Goal: Transaction & Acquisition: Purchase product/service

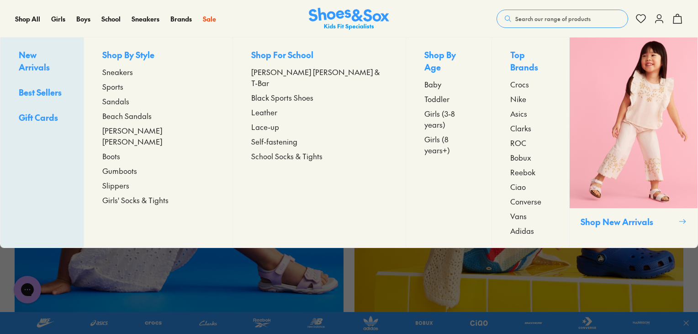
click at [252, 106] on span "Leather" at bounding box center [264, 111] width 26 height 11
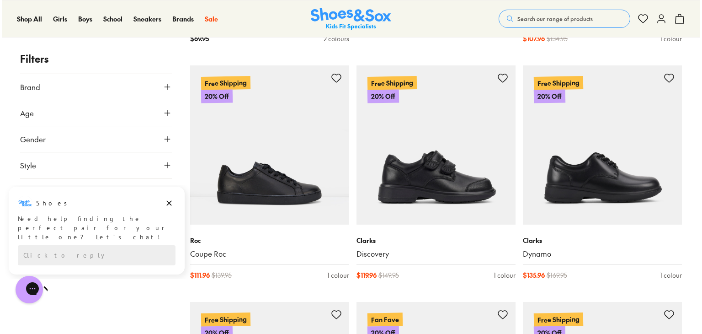
scroll to position [858, 0]
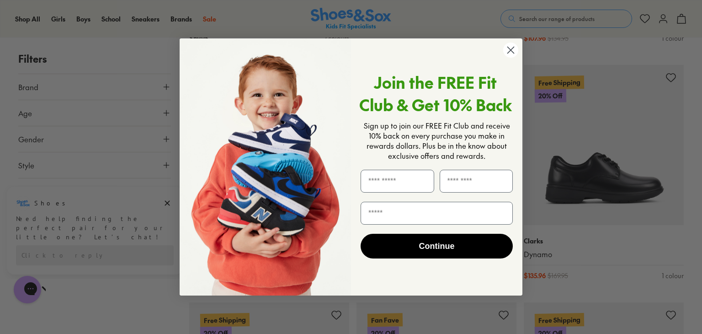
click at [511, 46] on circle "Close dialog" at bounding box center [510, 49] width 15 height 15
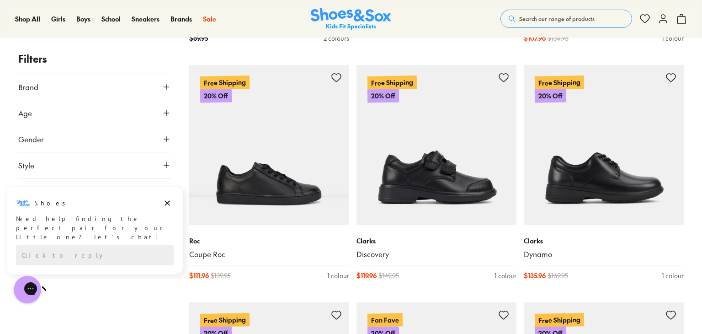
type input "***"
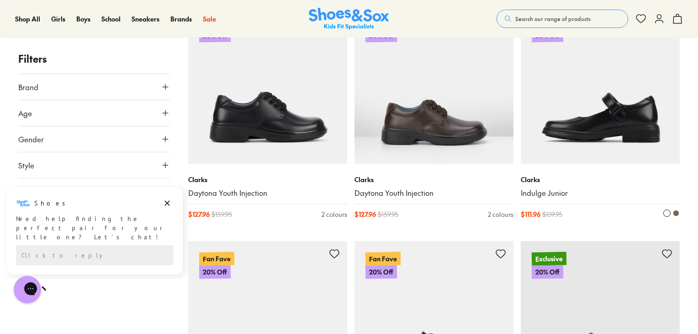
scroll to position [1388, 0]
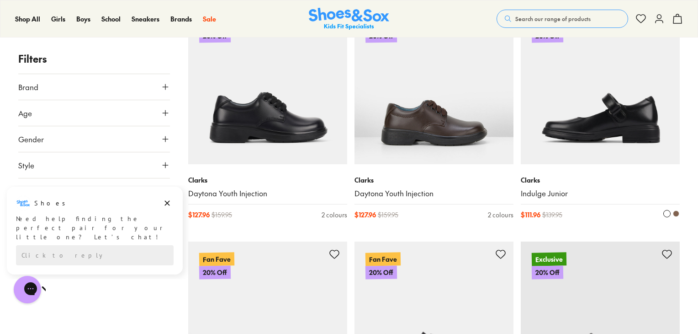
click at [590, 121] on img at bounding box center [600, 84] width 159 height 159
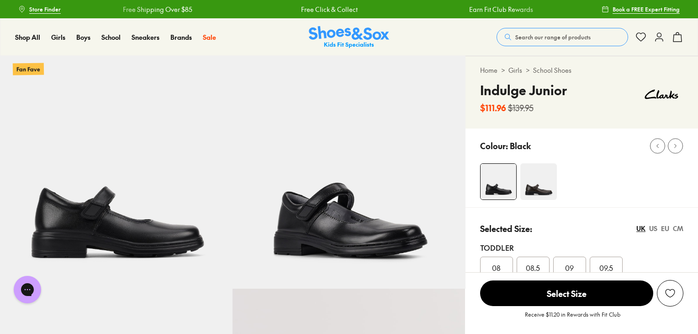
click at [535, 187] on img at bounding box center [538, 181] width 37 height 37
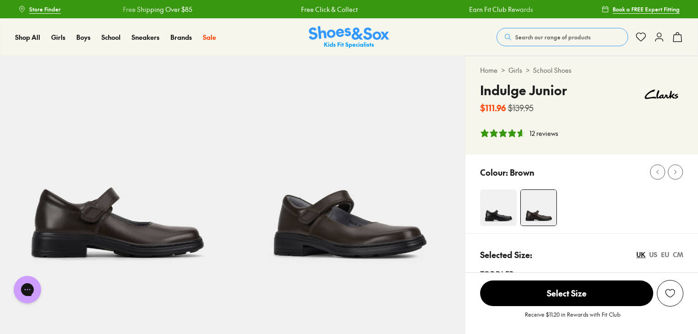
click at [497, 185] on div "Colour: Brown" at bounding box center [582, 193] width 233 height 79
click at [499, 210] on img at bounding box center [498, 207] width 37 height 37
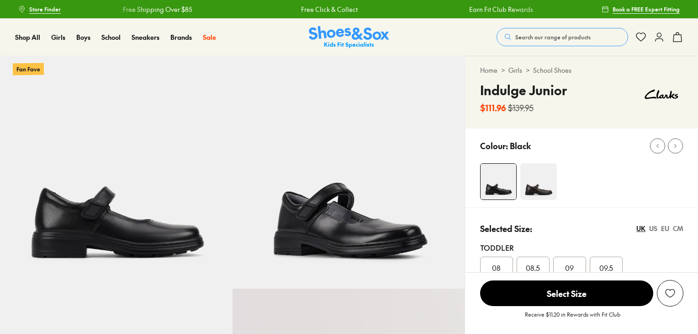
select select "*"
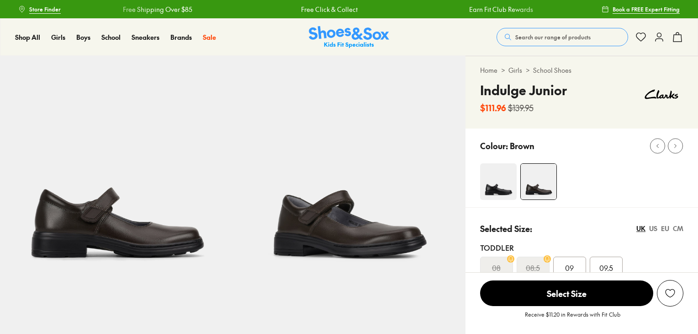
select select "*"
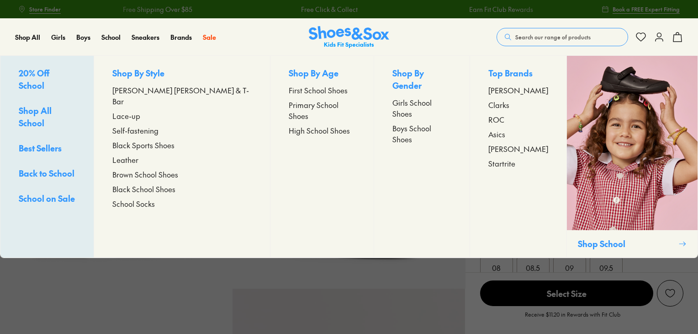
select select "*"
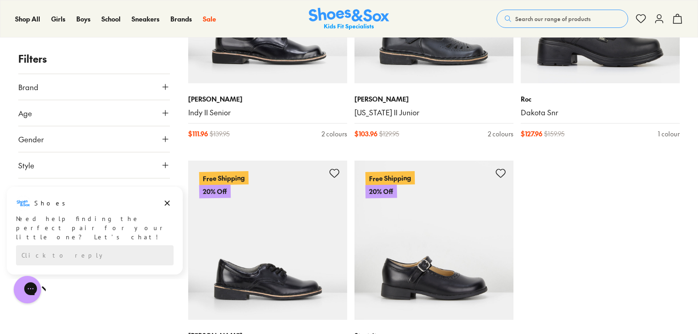
type input "***"
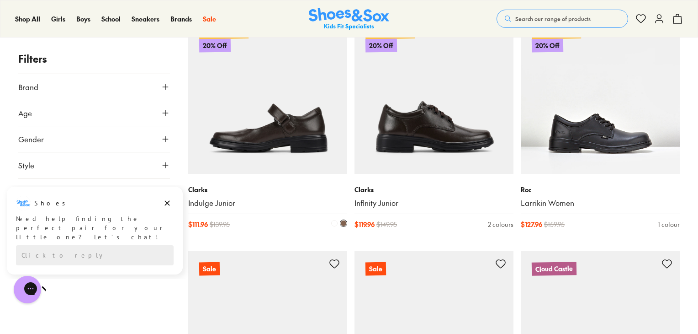
scroll to position [3739, 0]
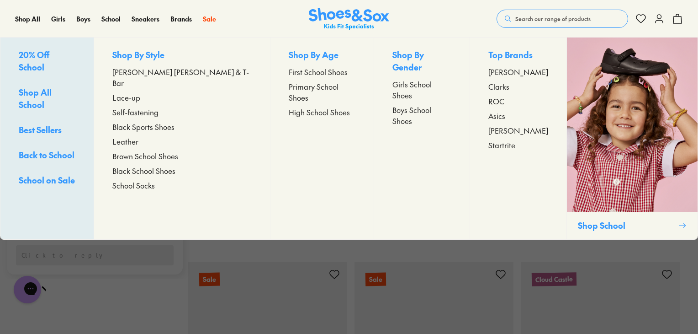
click at [292, 72] on span "First School Shoes" at bounding box center [318, 71] width 59 height 11
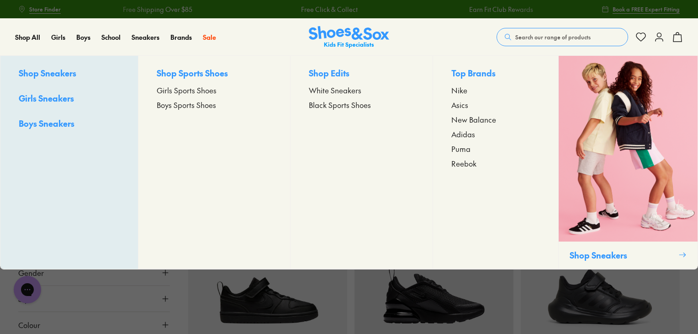
click at [185, 91] on span "Girls Sports Shoes" at bounding box center [187, 90] width 60 height 11
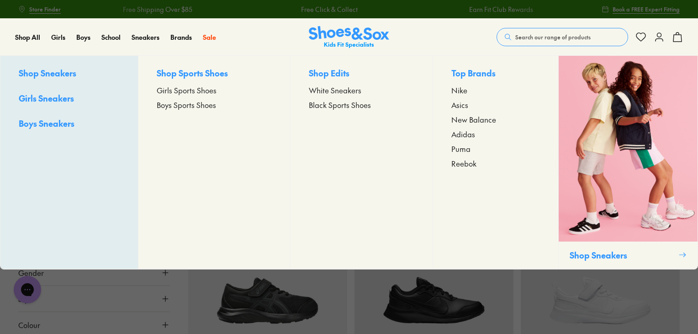
click at [328, 91] on span "White Sneakers" at bounding box center [335, 90] width 53 height 11
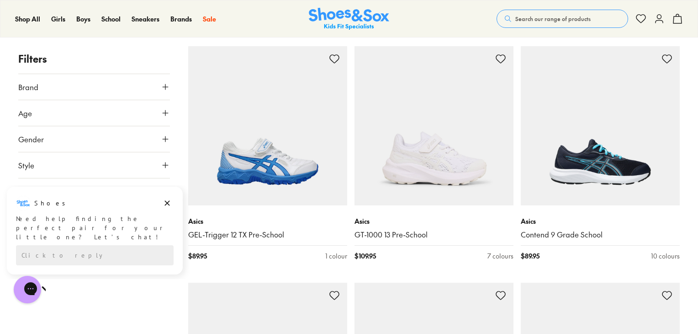
scroll to position [1323, 0]
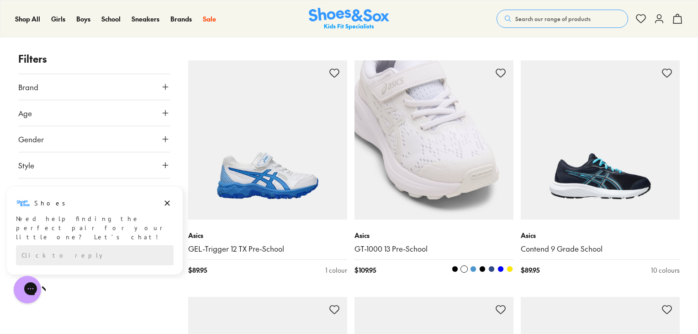
click at [431, 152] on img at bounding box center [434, 139] width 159 height 159
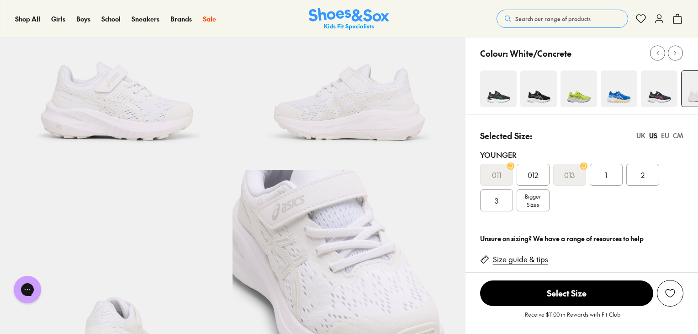
select select "*"
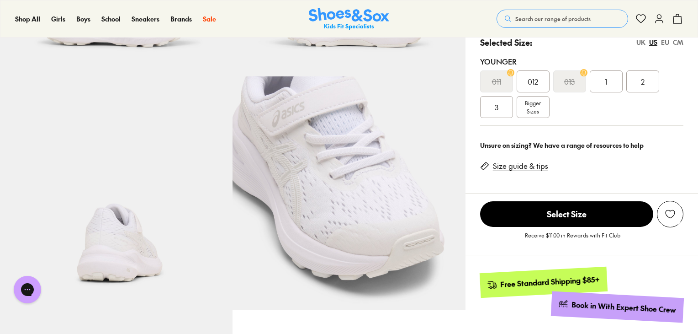
scroll to position [215, 0]
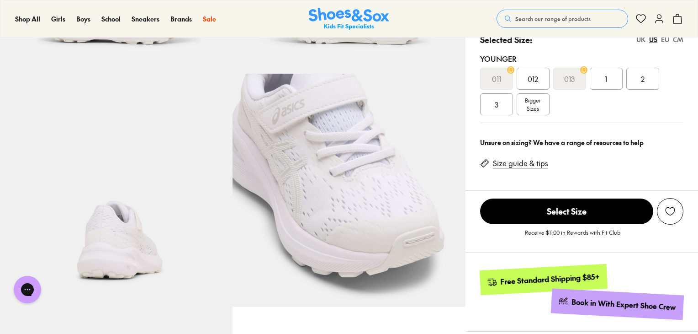
click at [536, 99] on span "Bigger Sizes" at bounding box center [533, 104] width 16 height 16
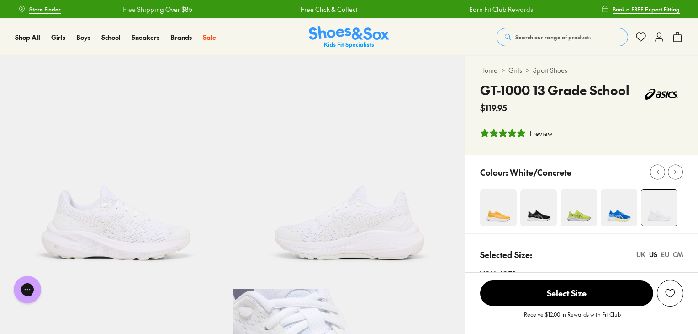
select select "*"
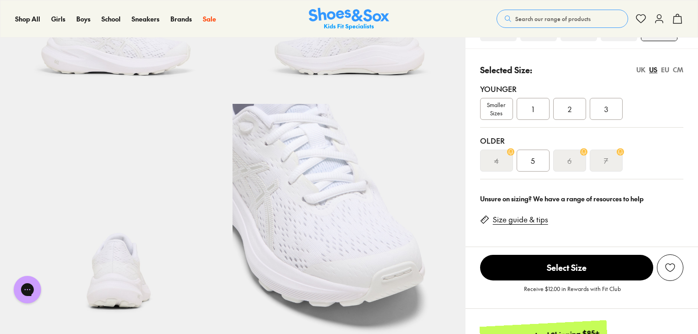
scroll to position [182, 0]
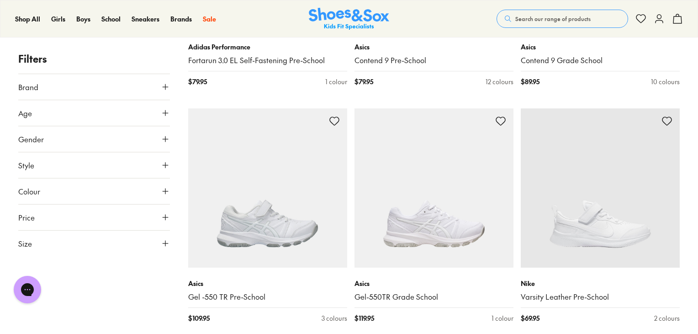
scroll to position [1039, 0]
click at [583, 232] on img at bounding box center [600, 186] width 159 height 159
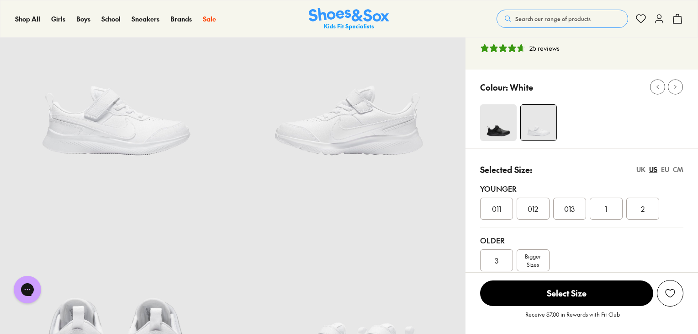
select select "*"
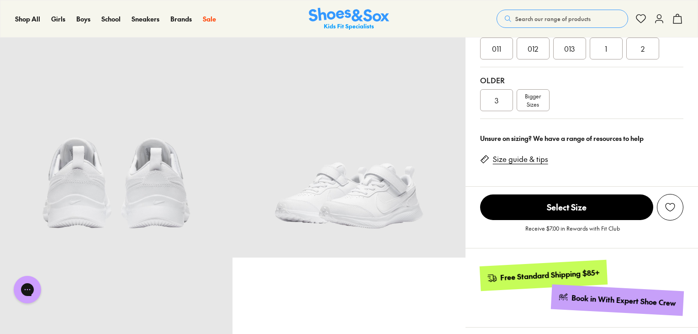
scroll to position [265, 0]
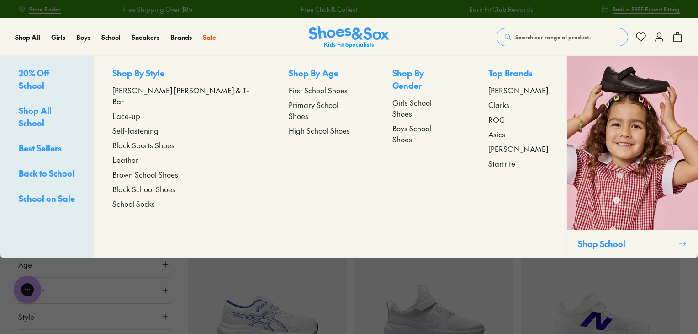
click at [147, 91] on span "[PERSON_NAME] [PERSON_NAME] & T-Bar" at bounding box center [181, 96] width 139 height 22
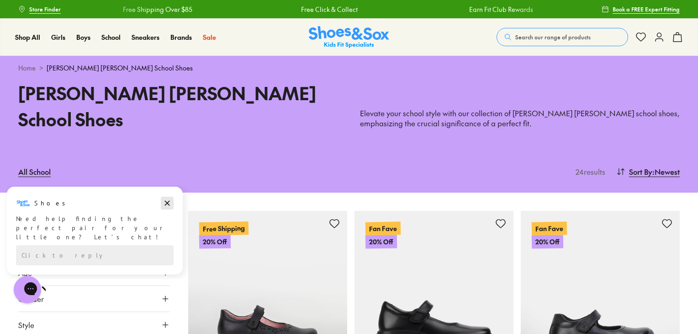
click at [170, 201] on icon "Dismiss campaign" at bounding box center [167, 202] width 9 height 11
